Goal: Find specific page/section: Find specific page/section

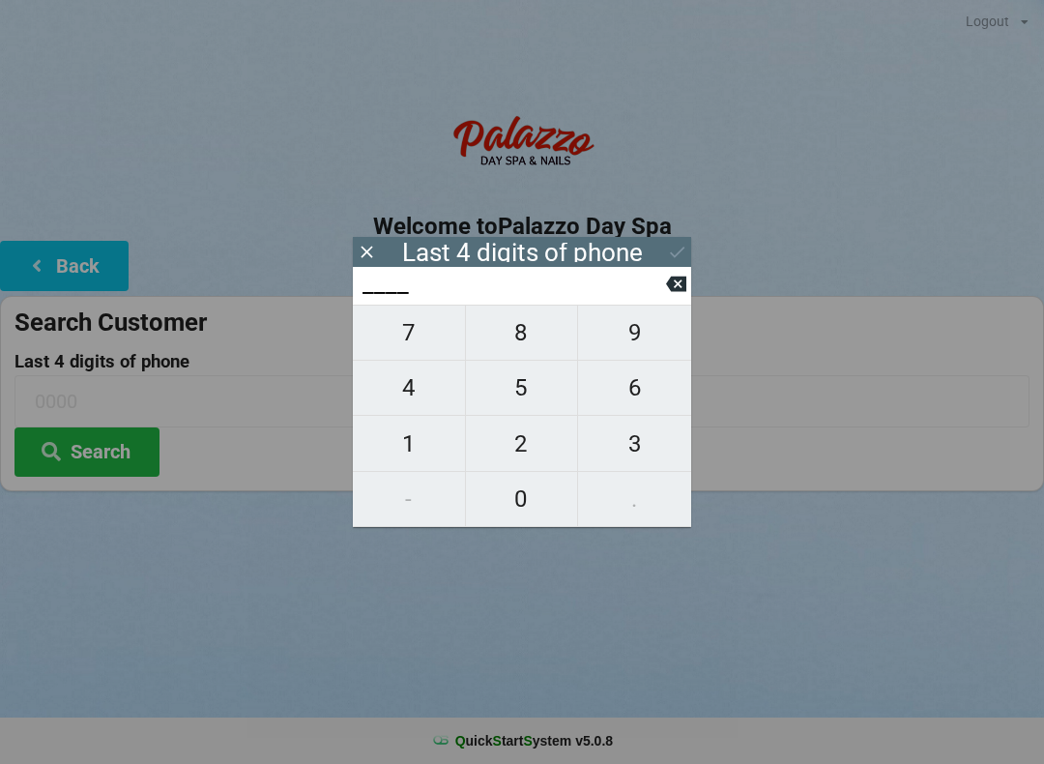
click at [634, 446] on span "3" at bounding box center [634, 443] width 113 height 41
type input "3___"
click at [661, 285] on input "3___" at bounding box center [513, 284] width 305 height 31
click at [525, 399] on span "5" at bounding box center [522, 387] width 112 height 41
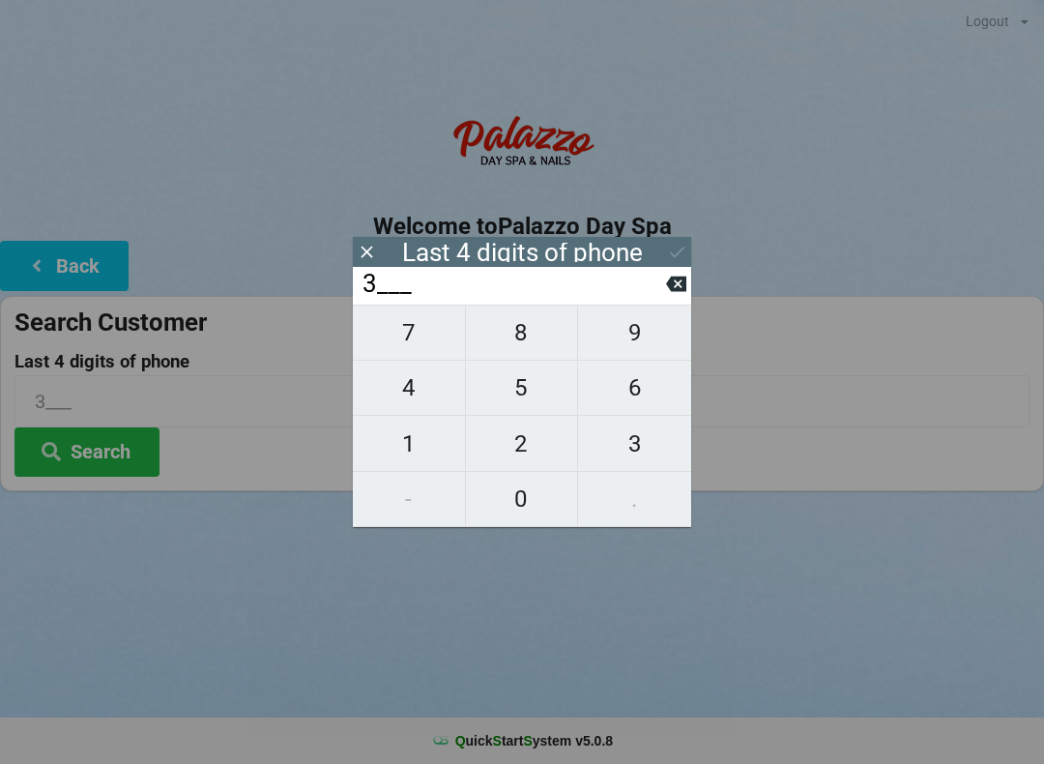
type input "35__"
click at [514, 453] on span "2" at bounding box center [522, 443] width 112 height 41
type input "352_"
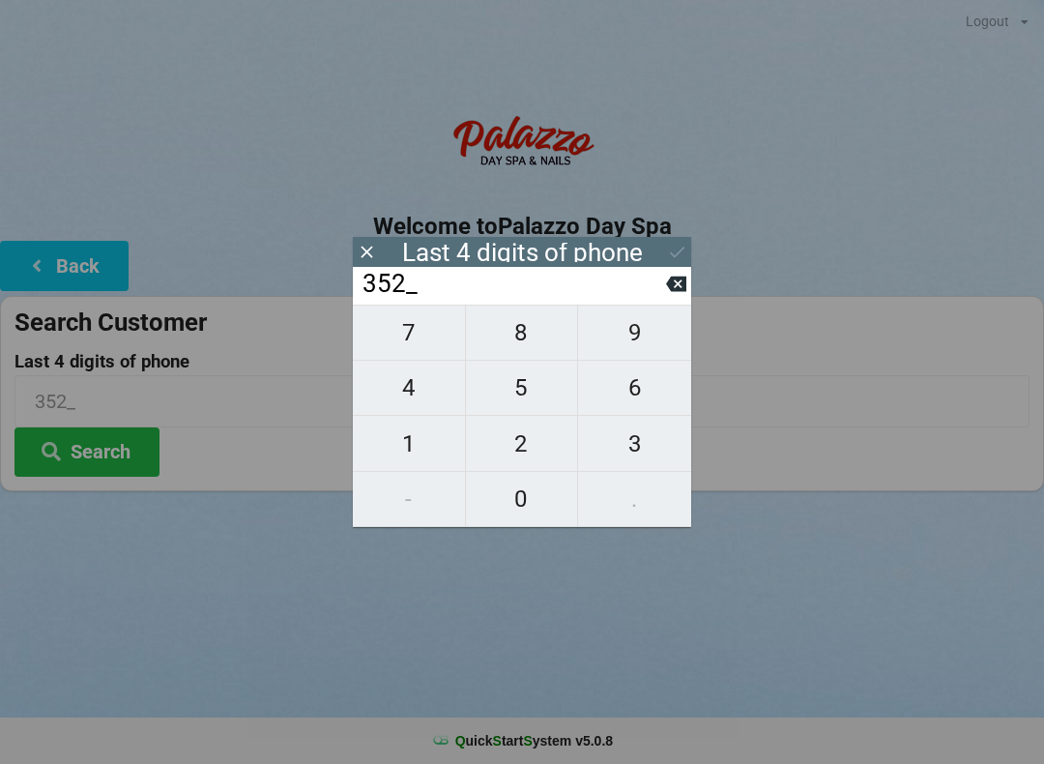
click at [519, 387] on span "5" at bounding box center [522, 387] width 112 height 41
type input "3525"
click at [510, 453] on div "7 8 9 4 5 6 1 2 3 - 0 ." at bounding box center [522, 415] width 338 height 222
click at [678, 294] on icon at bounding box center [676, 284] width 20 height 20
click at [670, 288] on icon at bounding box center [676, 283] width 20 height 15
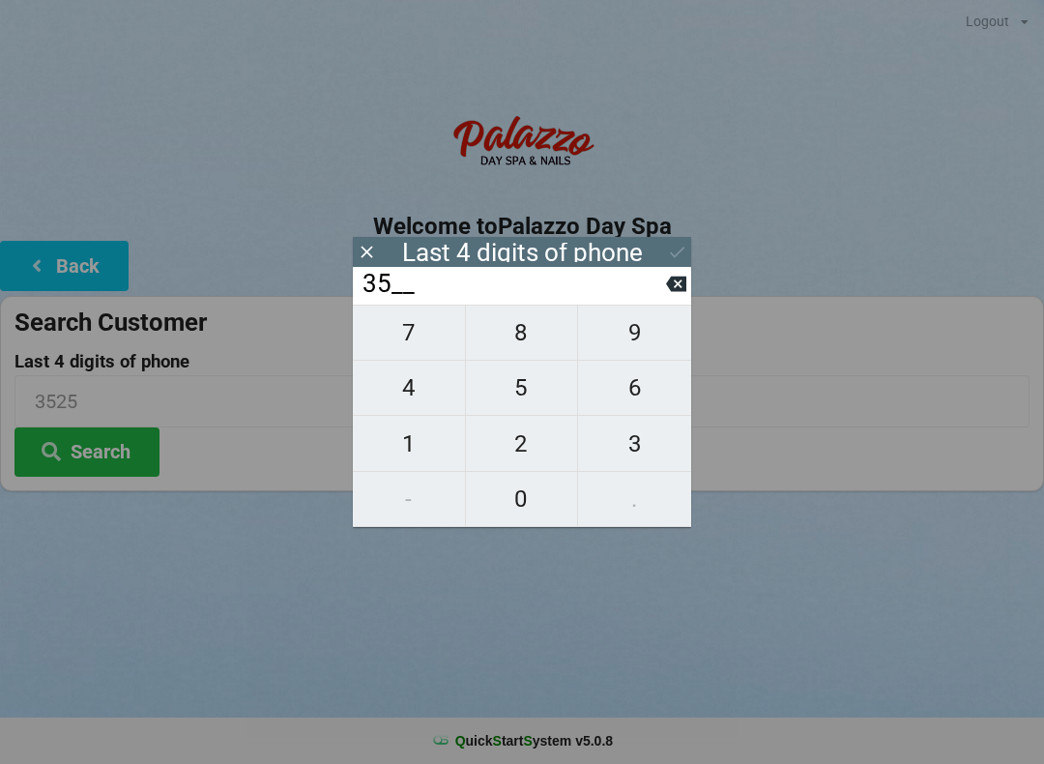
click at [674, 286] on icon at bounding box center [676, 283] width 20 height 15
click at [676, 292] on icon at bounding box center [676, 283] width 20 height 15
type input "____"
click at [676, 292] on icon at bounding box center [676, 283] width 20 height 15
click at [522, 448] on span "2" at bounding box center [522, 443] width 112 height 41
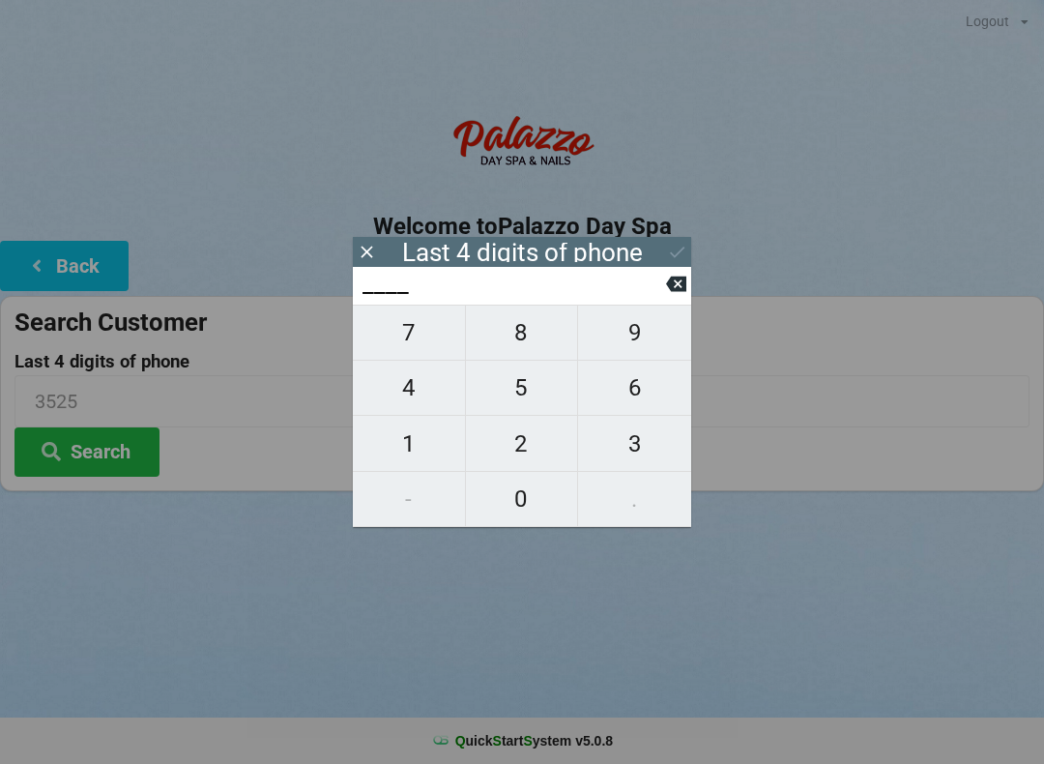
type input "2___"
click at [519, 396] on span "5" at bounding box center [522, 387] width 112 height 41
type input "25__"
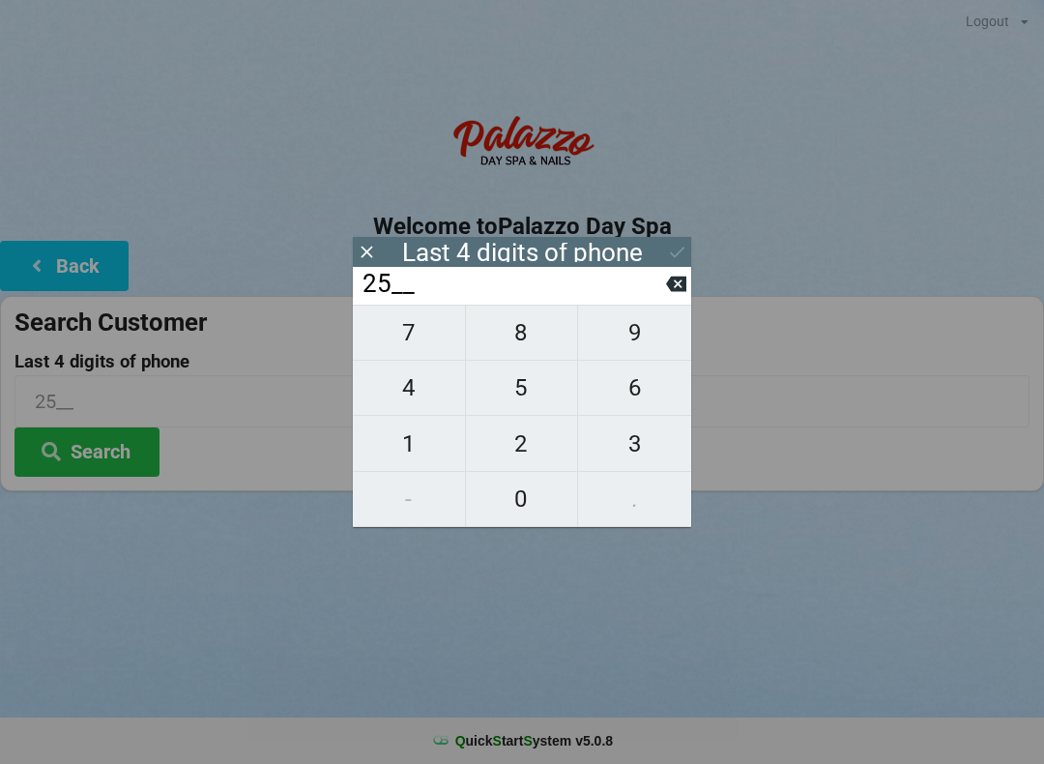
click at [514, 457] on span "2" at bounding box center [522, 443] width 112 height 41
type input "252_"
click at [676, 292] on icon at bounding box center [676, 283] width 20 height 15
click at [680, 292] on icon at bounding box center [676, 283] width 20 height 15
click at [684, 288] on icon at bounding box center [676, 283] width 20 height 15
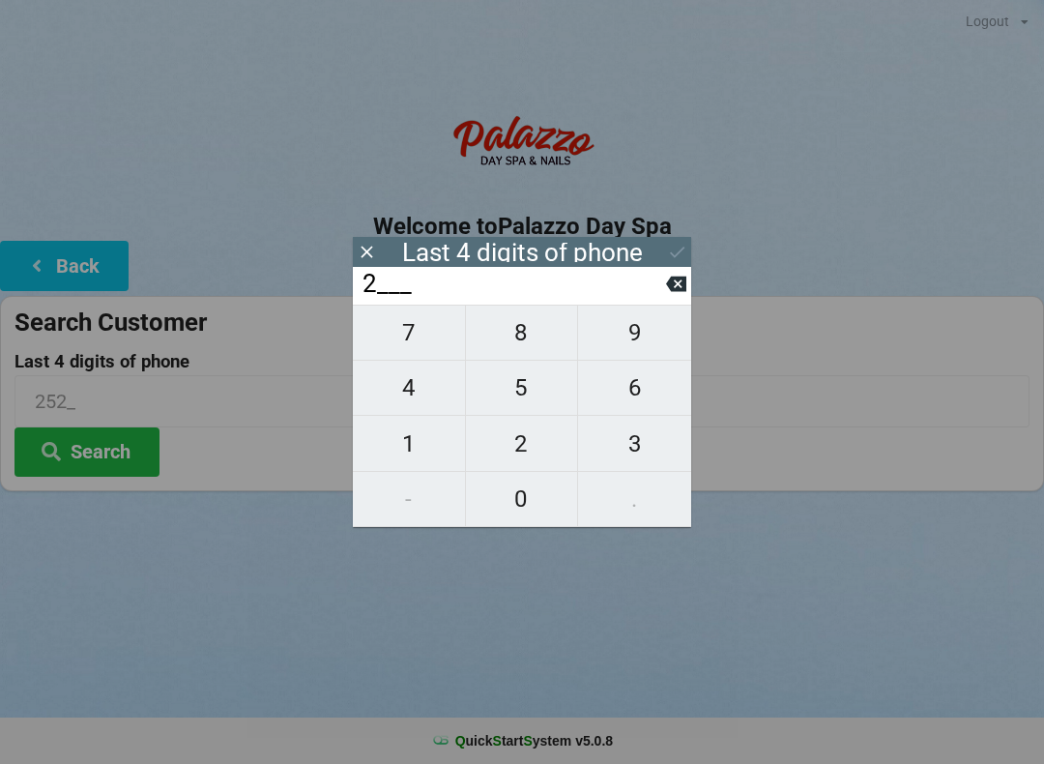
type input "____"
click at [519, 394] on span "5" at bounding box center [522, 387] width 112 height 41
type input "5___"
click at [524, 446] on span "2" at bounding box center [522, 443] width 112 height 41
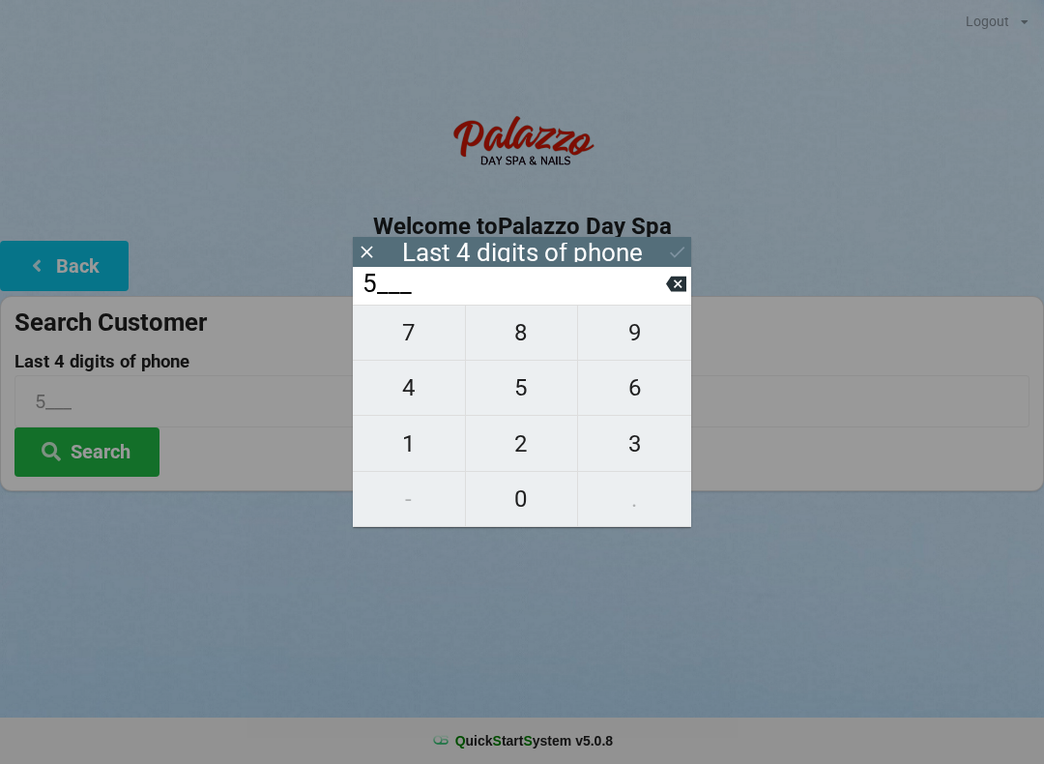
type input "52__"
click at [519, 401] on span "5" at bounding box center [522, 387] width 112 height 41
type input "525_"
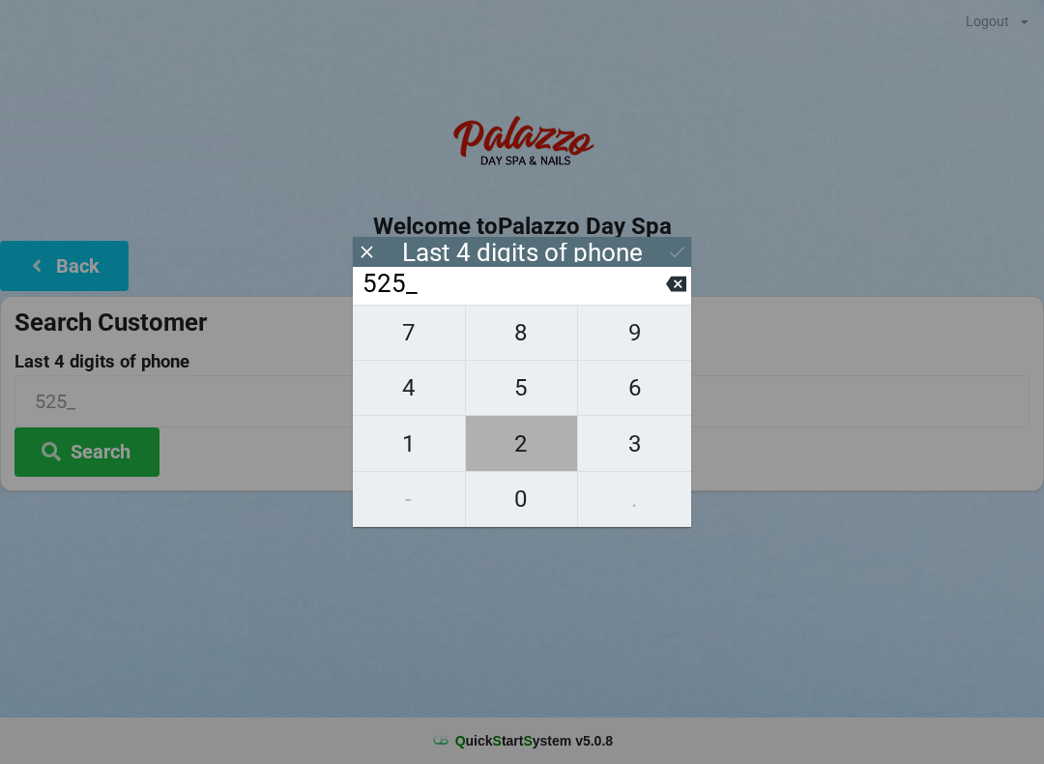
click at [522, 447] on span "2" at bounding box center [522, 443] width 112 height 41
type input "5252"
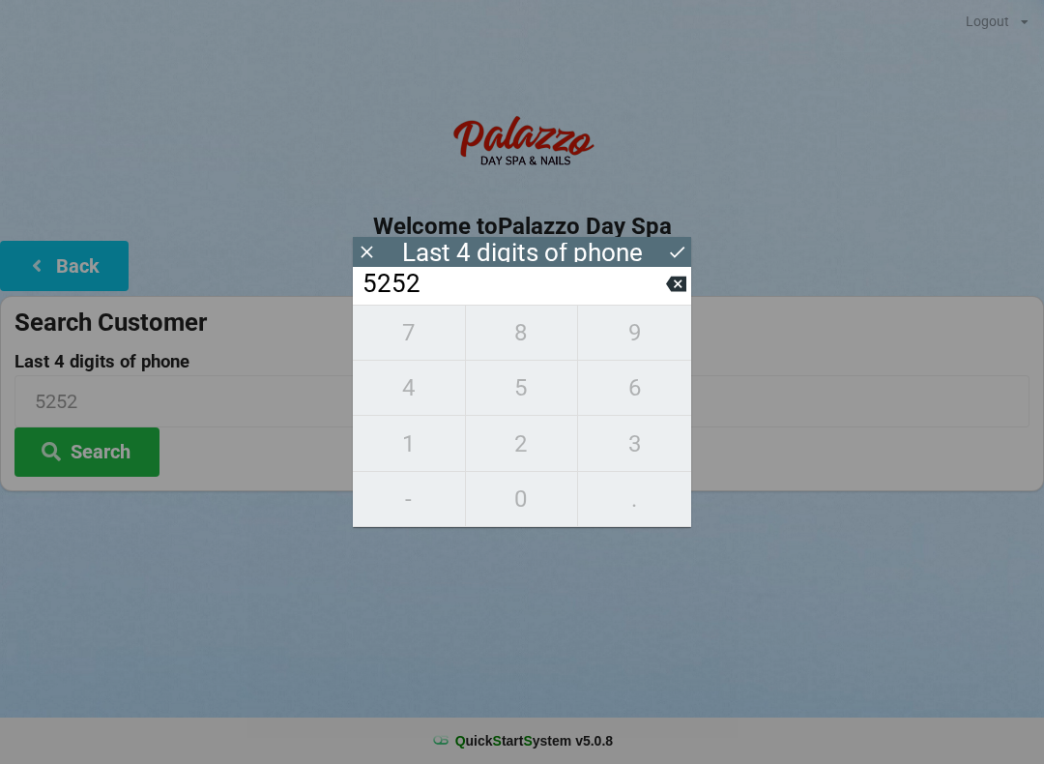
click at [685, 244] on icon at bounding box center [677, 252] width 20 height 20
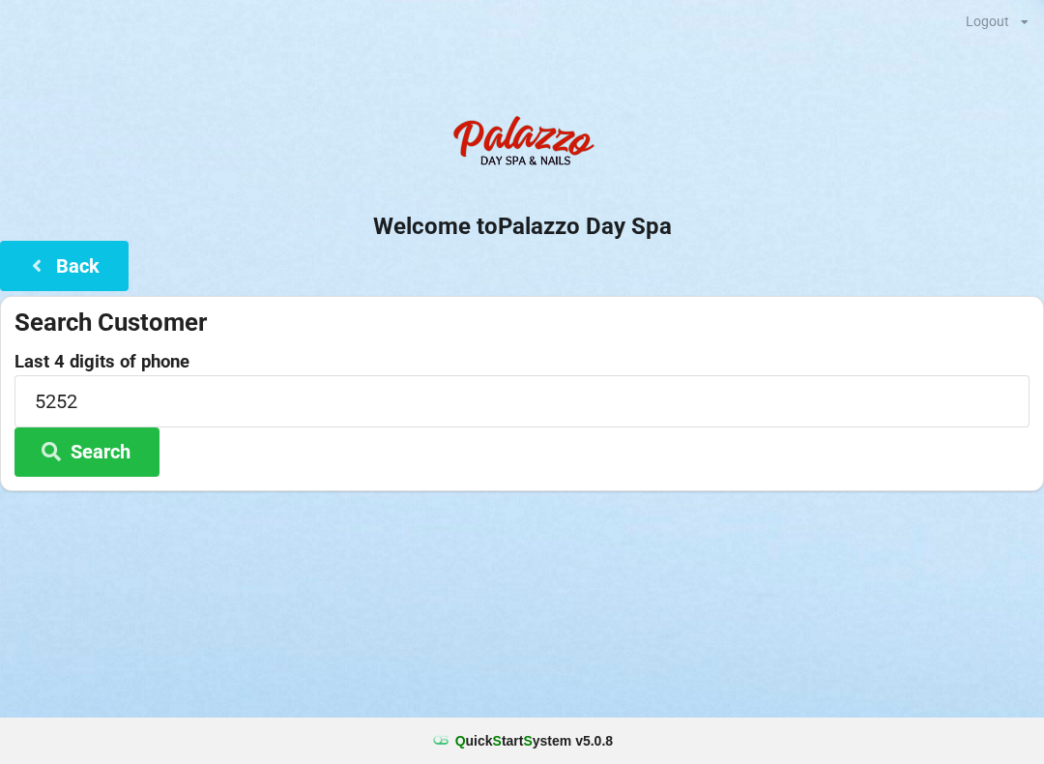
click at [74, 460] on button "Search" at bounding box center [86, 451] width 145 height 49
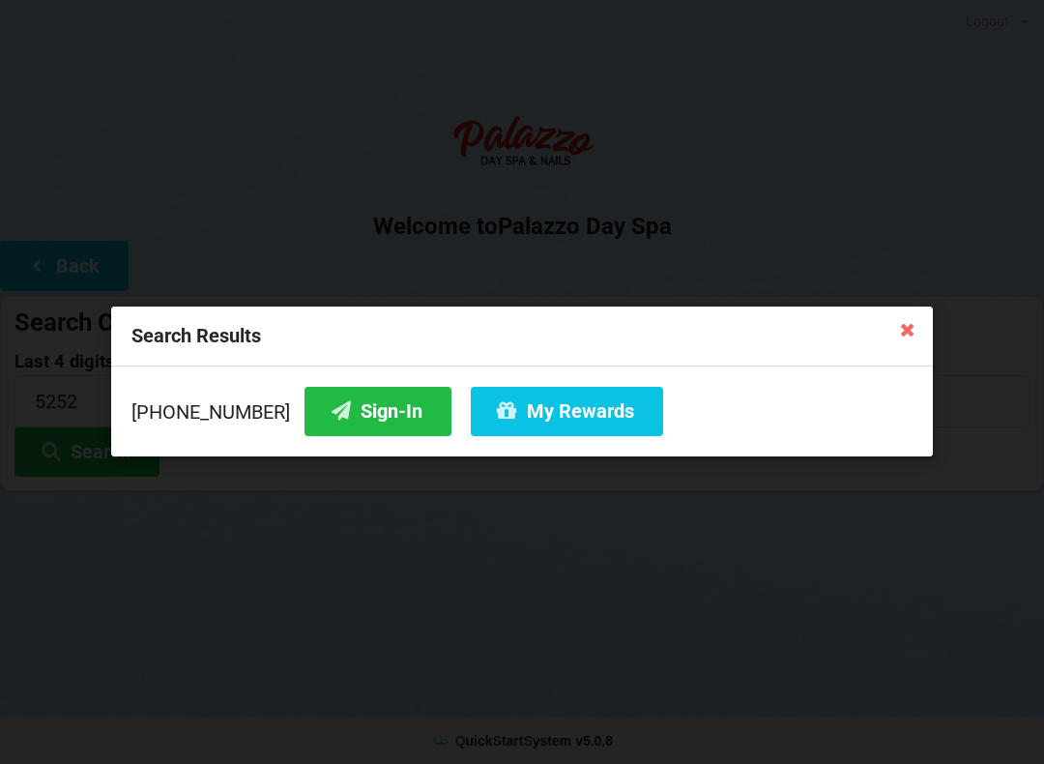
click at [517, 420] on button "My Rewards" at bounding box center [567, 411] width 192 height 49
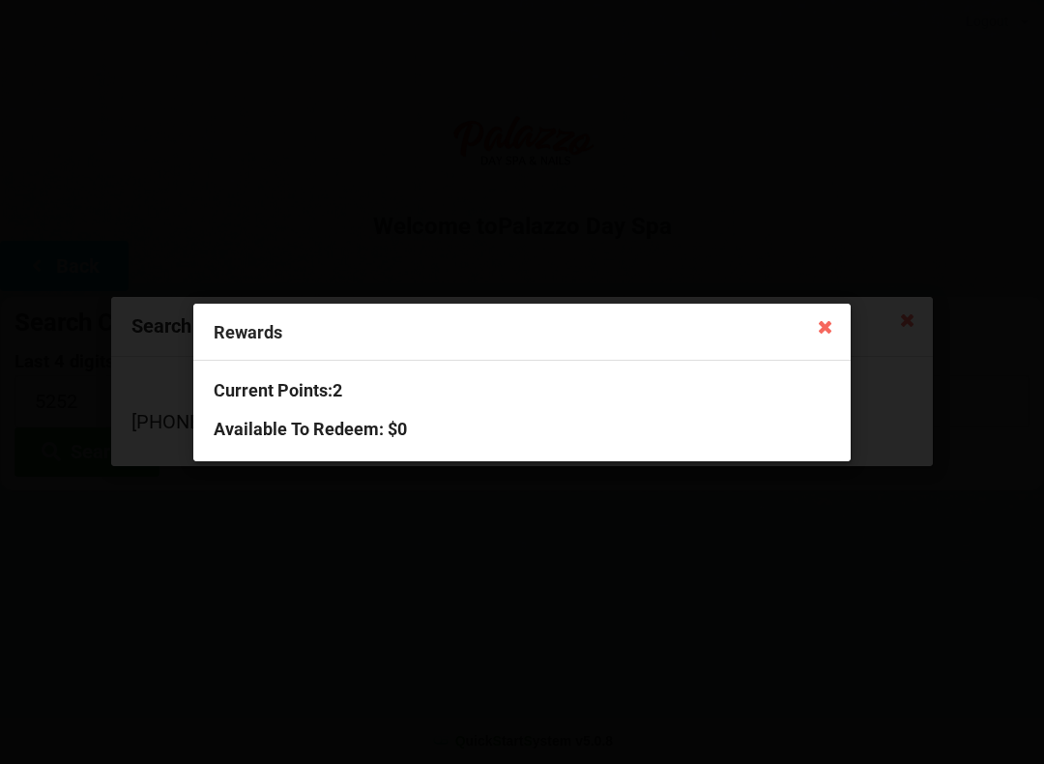
click at [837, 333] on icon at bounding box center [825, 325] width 31 height 31
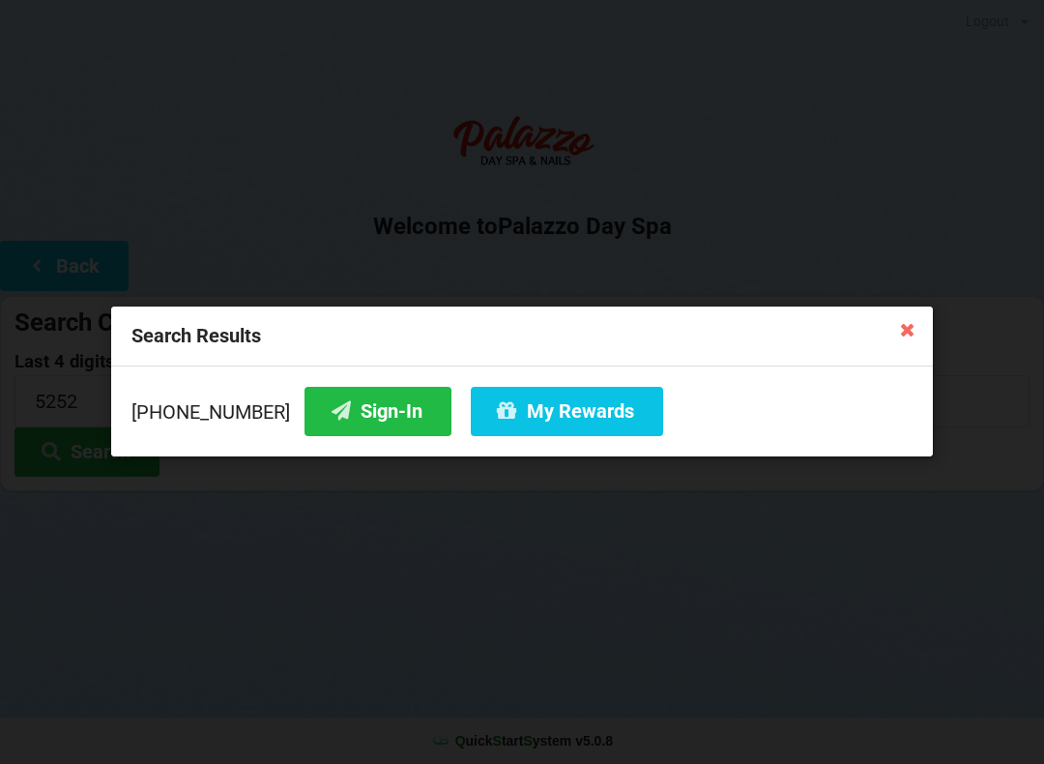
click at [330, 406] on icon at bounding box center [341, 410] width 23 height 16
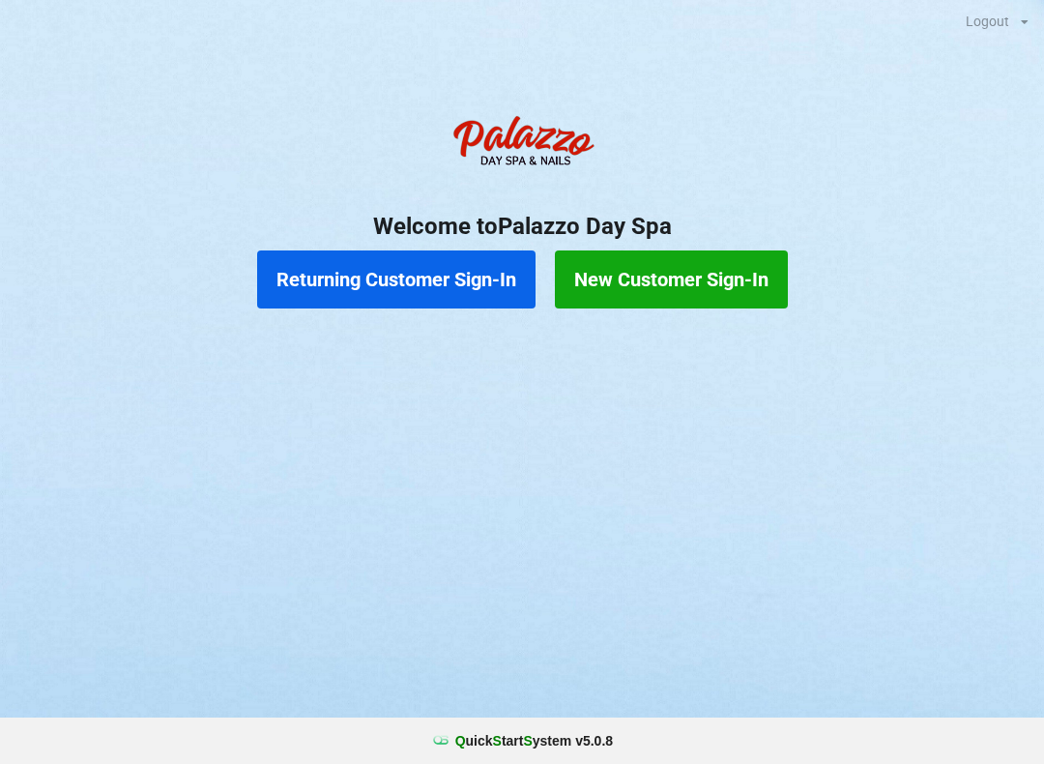
click at [358, 287] on button "Returning Customer Sign-In" at bounding box center [396, 279] width 278 height 58
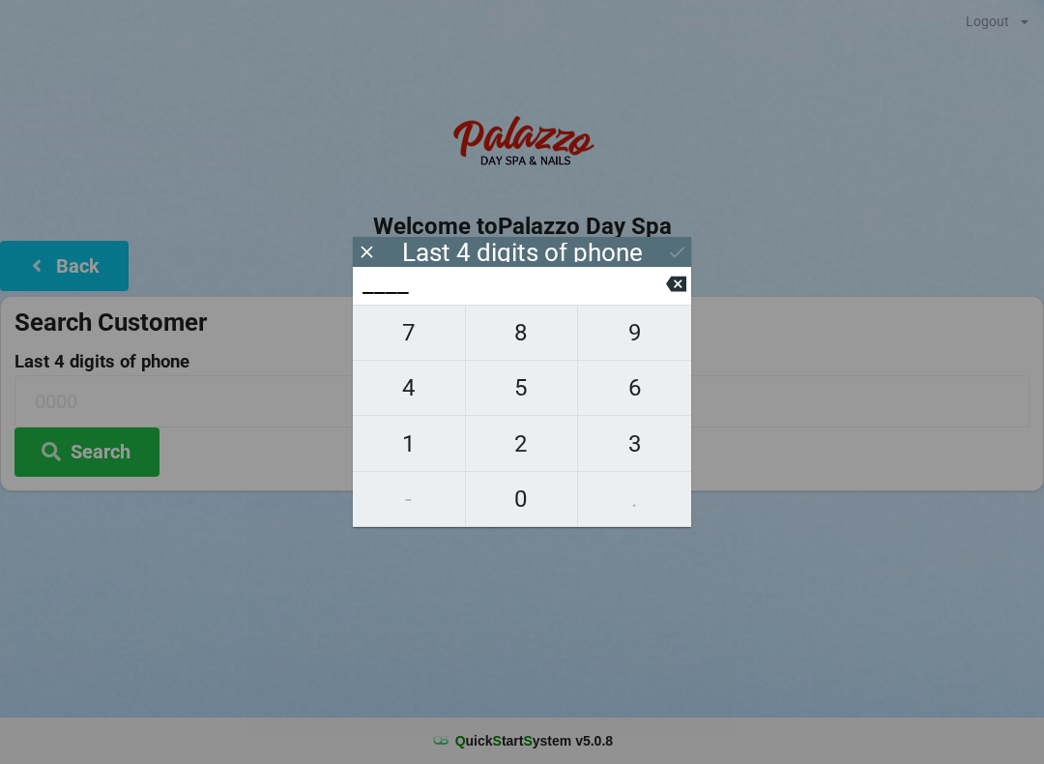
click at [526, 394] on span "5" at bounding box center [522, 387] width 112 height 41
type input "5___"
click at [640, 452] on span "3" at bounding box center [634, 443] width 113 height 41
type input "53__"
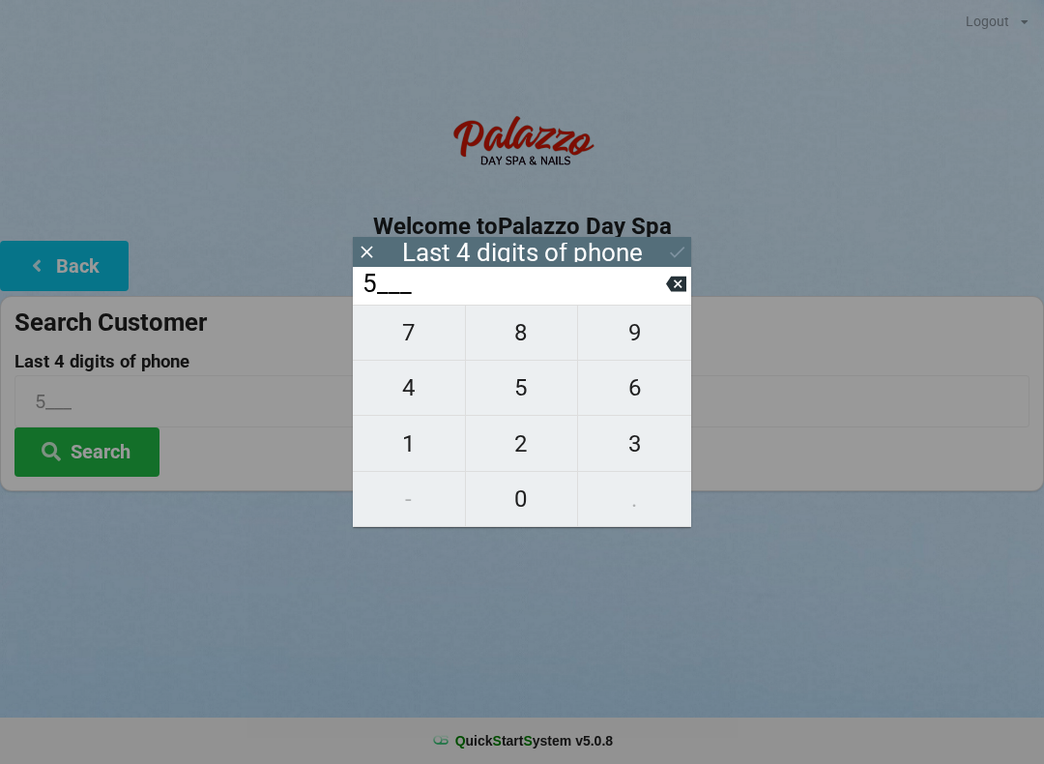
type input "53__"
click at [397, 339] on span "7" at bounding box center [409, 332] width 112 height 41
type input "537_"
click at [530, 504] on span "0" at bounding box center [522, 498] width 112 height 41
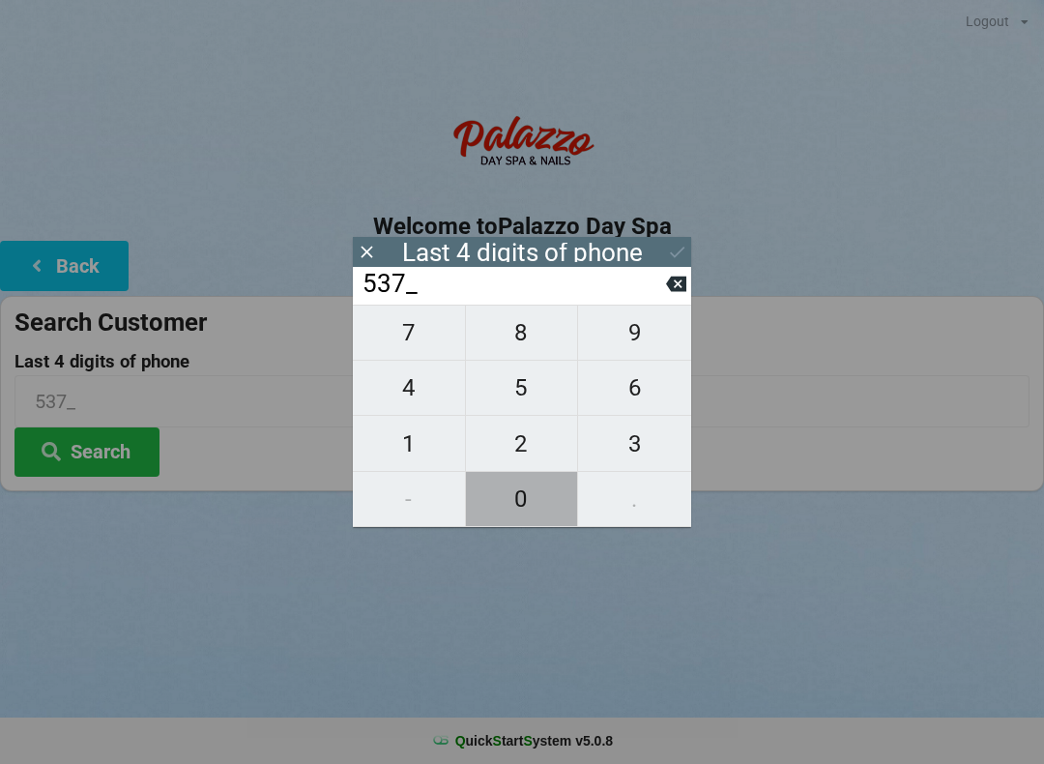
type input "5370"
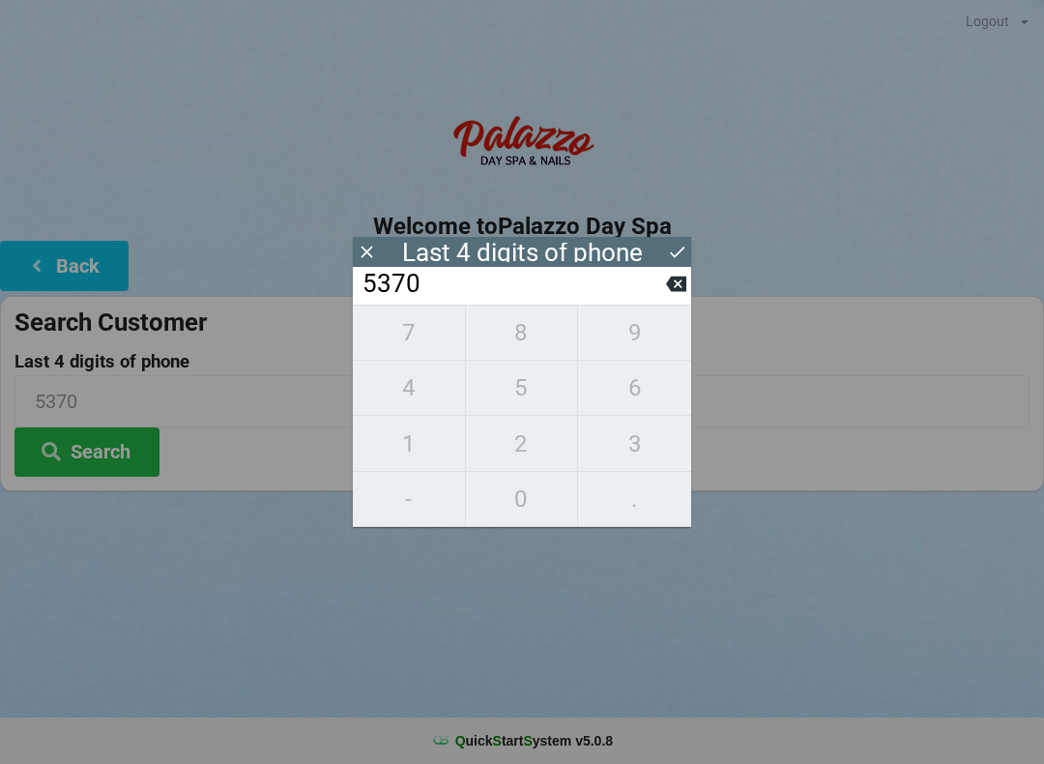
click at [683, 247] on icon at bounding box center [677, 252] width 14 height 12
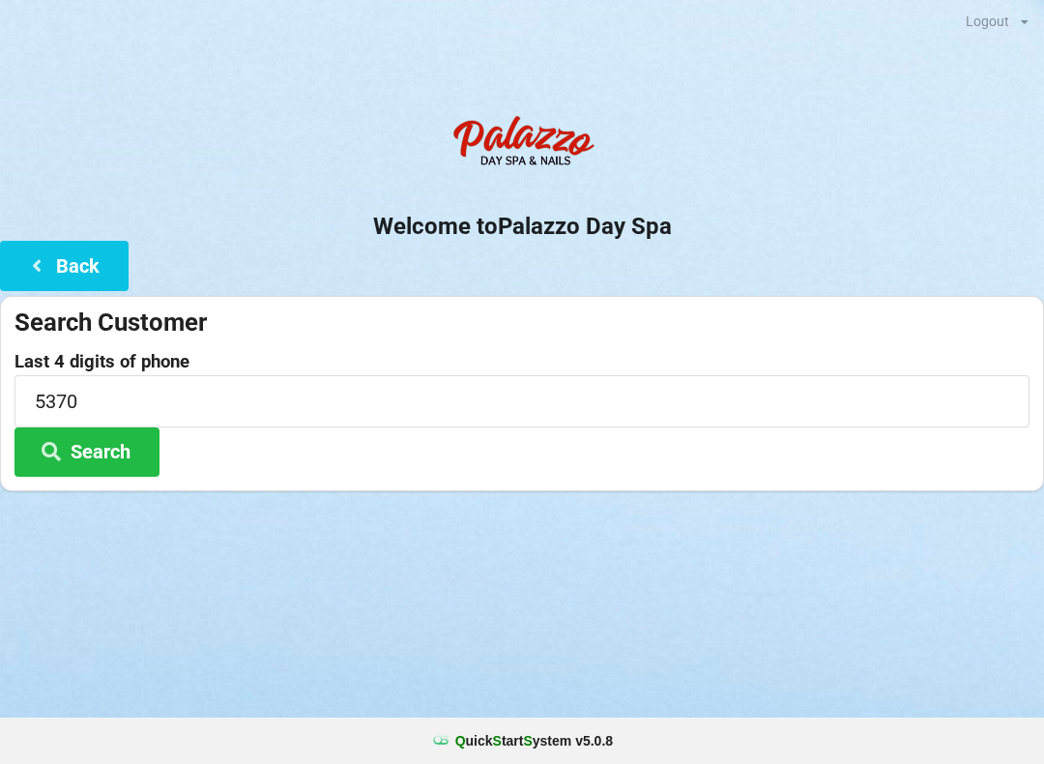
click at [92, 464] on button "Search" at bounding box center [86, 451] width 145 height 49
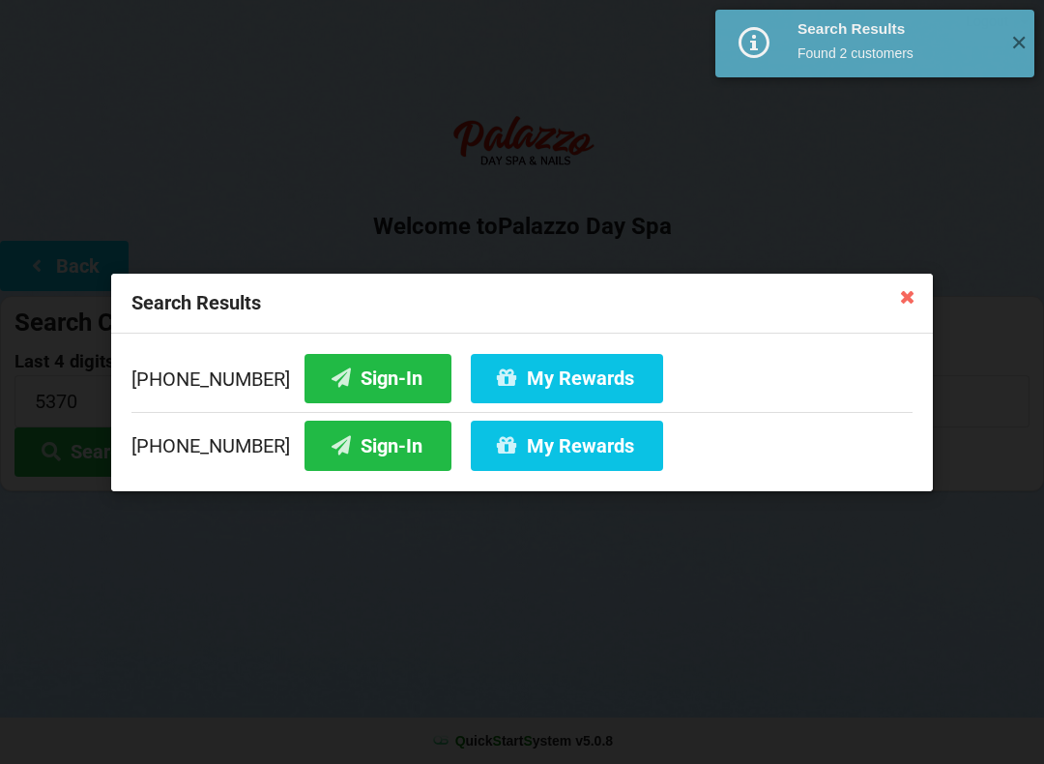
click at [341, 455] on button "Sign-In" at bounding box center [377, 444] width 147 height 49
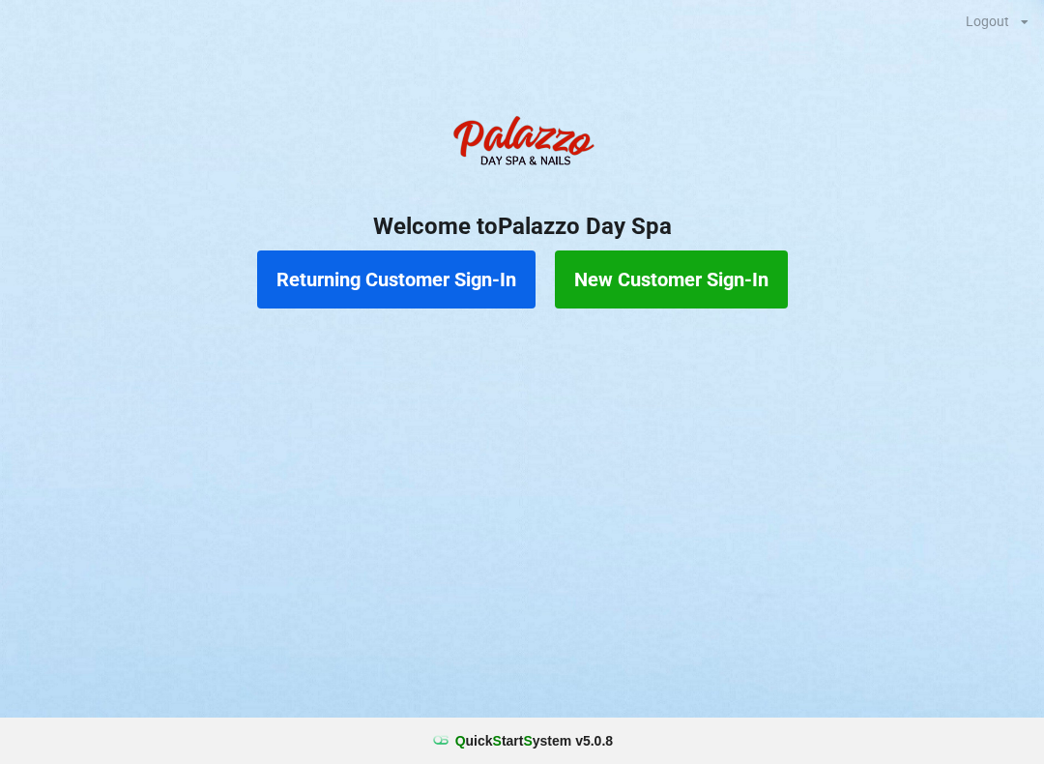
click at [409, 293] on button "Returning Customer Sign-In" at bounding box center [396, 279] width 278 height 58
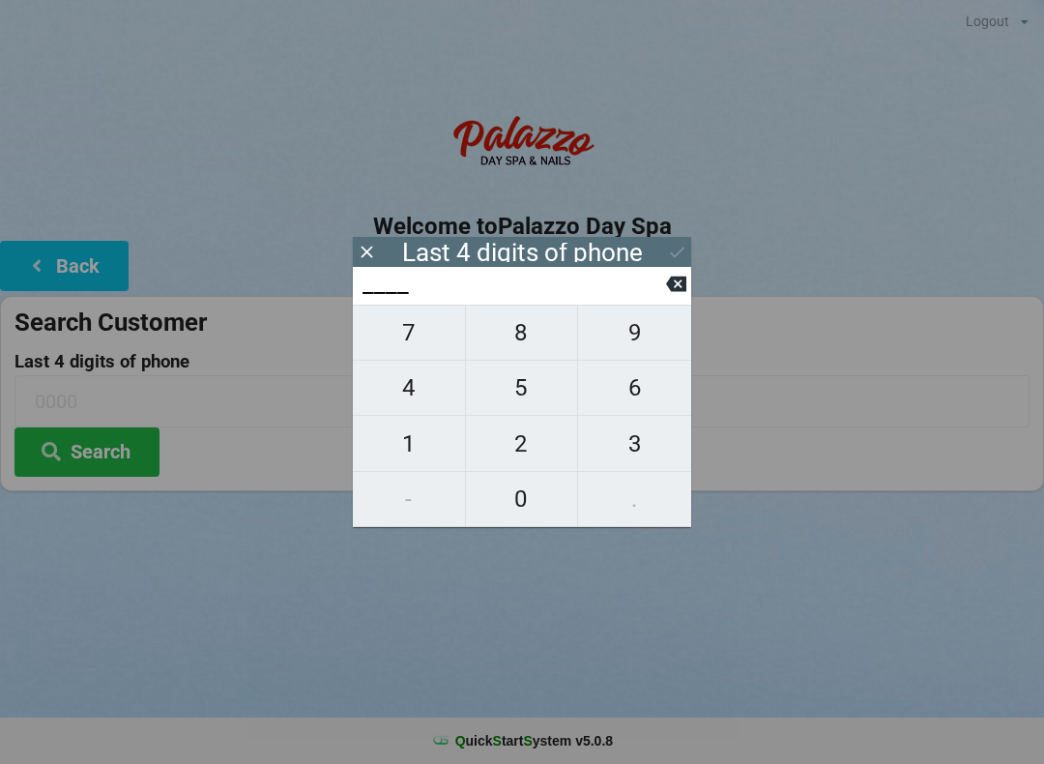
click at [524, 399] on span "5" at bounding box center [522, 387] width 112 height 41
type input "5___"
click at [647, 443] on span "3" at bounding box center [634, 443] width 113 height 41
type input "53__"
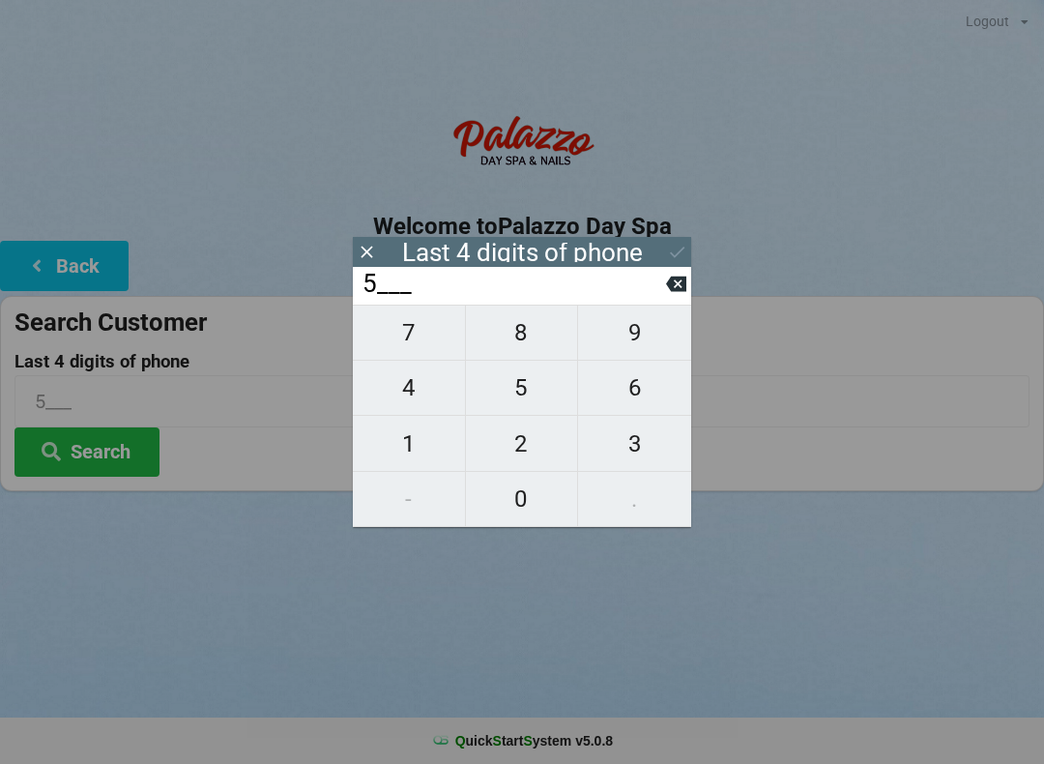
type input "53__"
click at [417, 347] on span "7" at bounding box center [409, 332] width 112 height 41
type input "537_"
click at [539, 496] on span "0" at bounding box center [522, 498] width 112 height 41
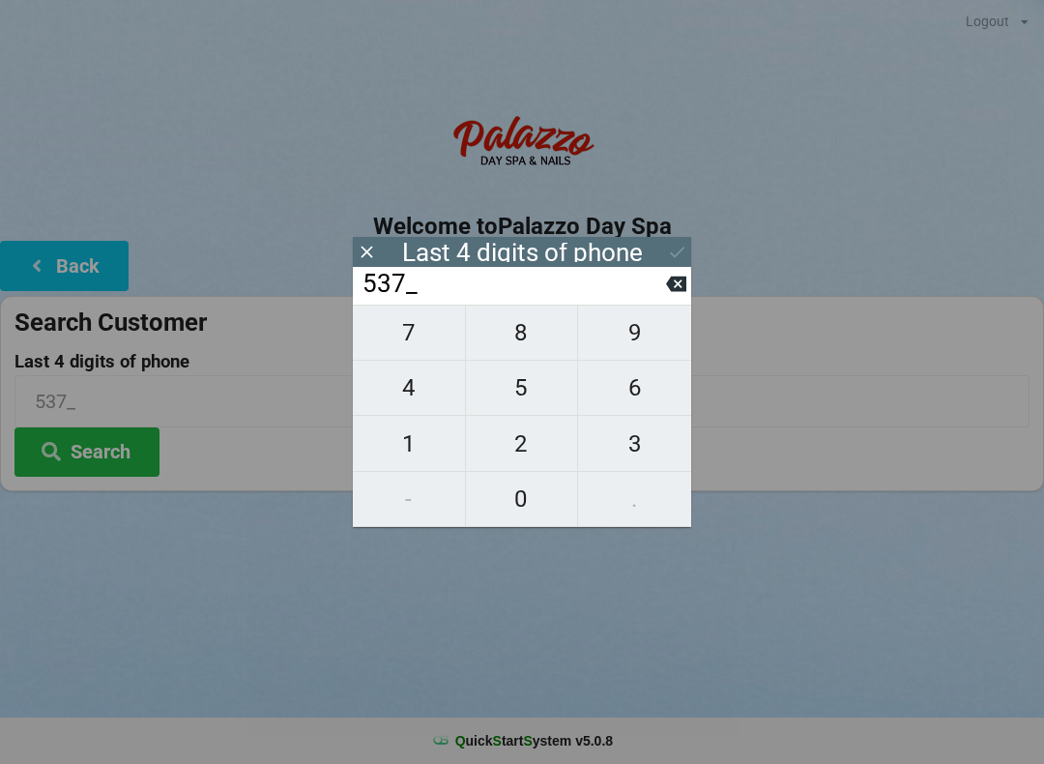
type input "5370"
click at [681, 246] on icon at bounding box center [677, 252] width 20 height 20
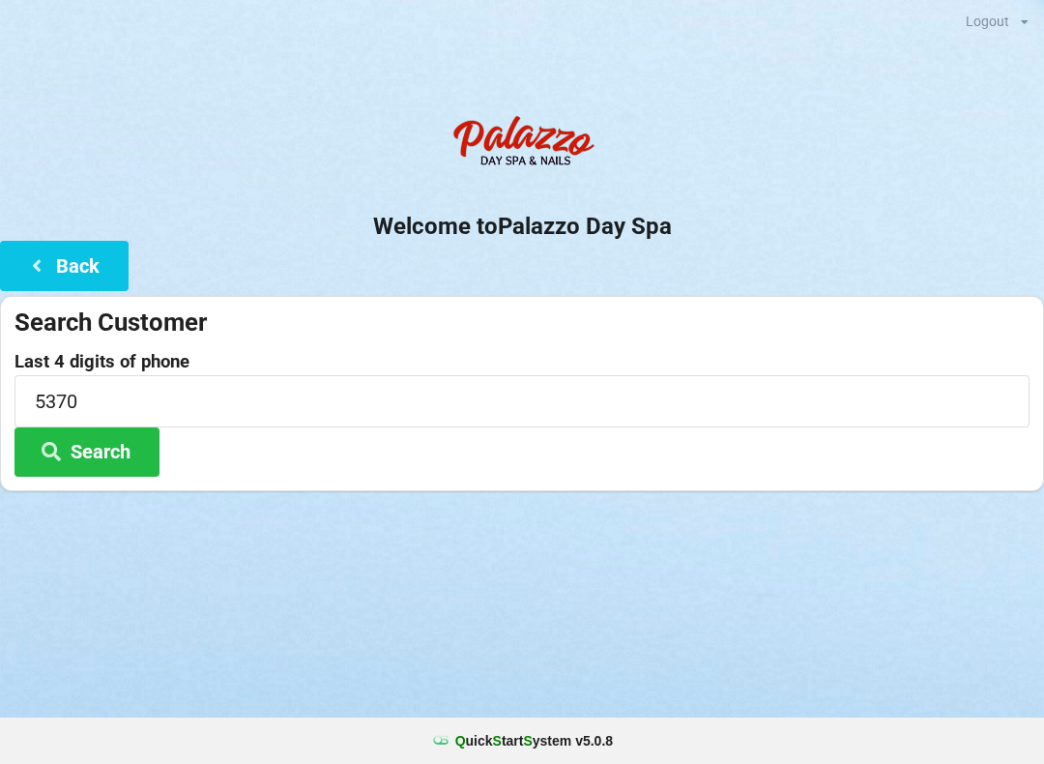
click at [96, 457] on button "Search" at bounding box center [86, 451] width 145 height 49
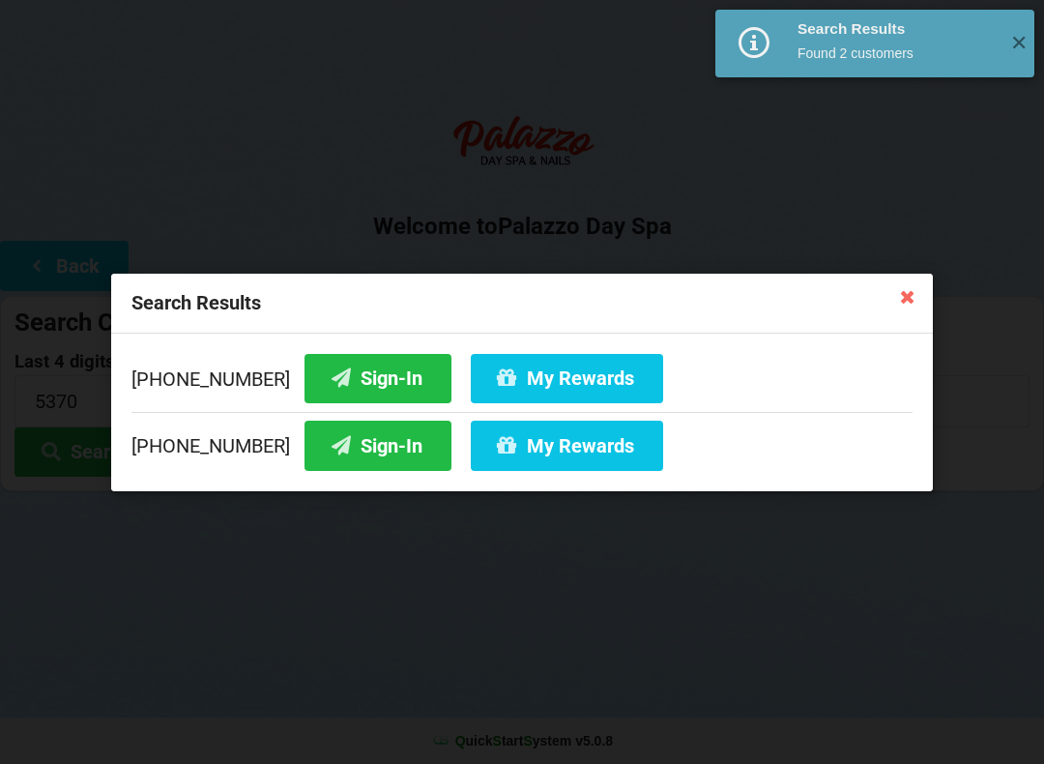
click at [514, 455] on button "My Rewards" at bounding box center [567, 444] width 192 height 49
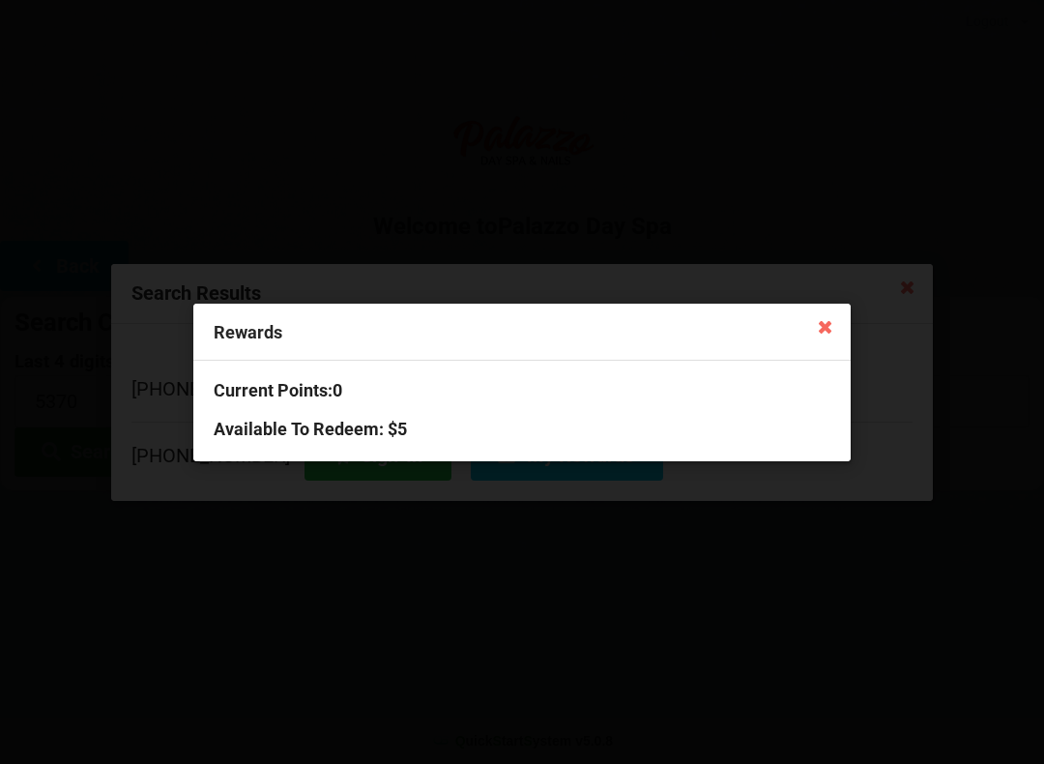
click at [828, 334] on icon at bounding box center [825, 325] width 31 height 31
